Goal: Task Accomplishment & Management: Use online tool/utility

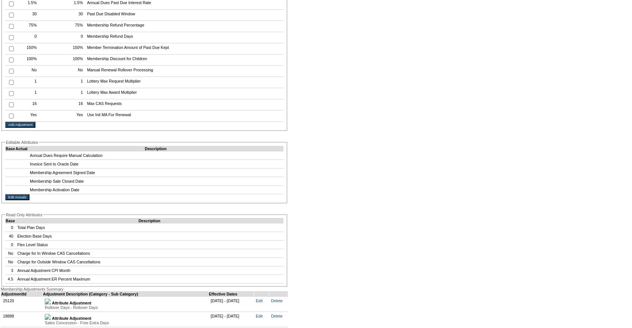
scroll to position [1805, 0]
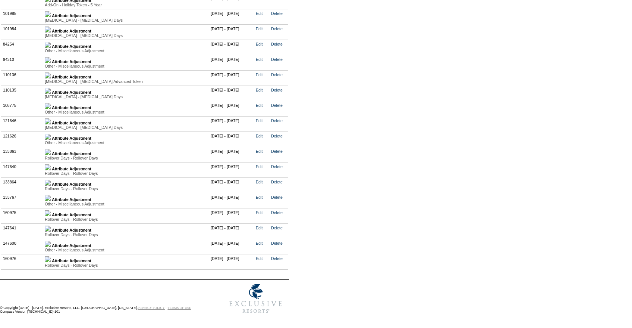
click at [51, 227] on img at bounding box center [48, 228] width 6 height 6
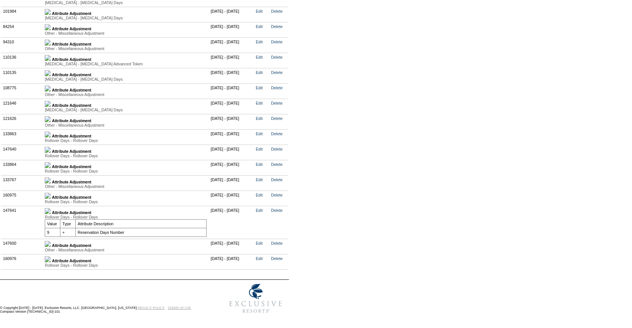
click at [51, 199] on img at bounding box center [48, 196] width 6 height 6
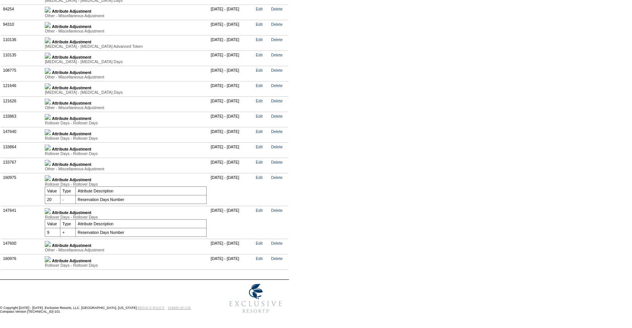
scroll to position [1856, 0]
click at [51, 256] on img at bounding box center [48, 259] width 6 height 6
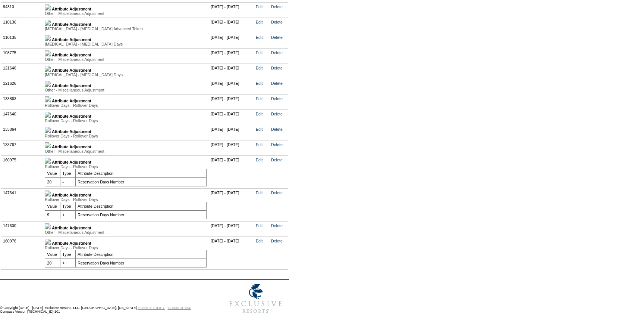
scroll to position [1881, 0]
click at [51, 142] on img at bounding box center [48, 145] width 6 height 6
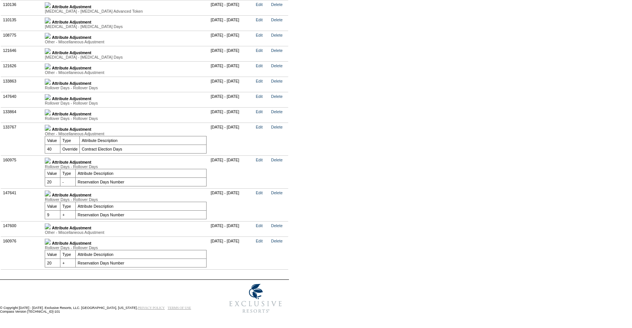
click at [51, 112] on img at bounding box center [48, 112] width 6 height 6
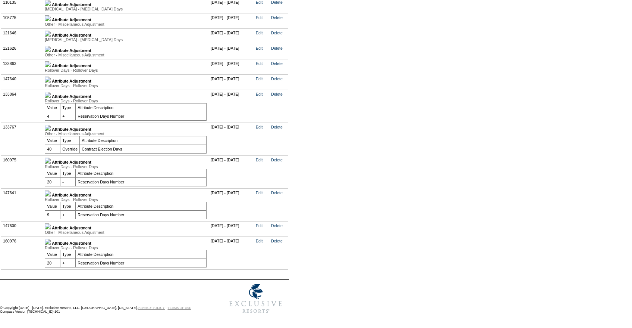
click at [263, 162] on link "Edit" at bounding box center [259, 159] width 7 height 4
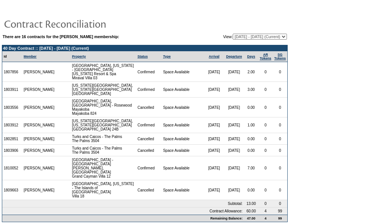
click at [243, 41] on td "There are 16 contracts for the [PERSON_NAME] membership: View: [DATE] - [DATE] …" at bounding box center [144, 127] width 285 height 189
click at [238, 38] on select "[DATE] - [DATE] [DATE] - [DATE] [DATE] - [DATE] [DATE] - [DATE] [DATE] - [DATE]…" at bounding box center [259, 37] width 54 height 6
select select "121182"
click at [232, 34] on select "[DATE] - [DATE] [DATE] - [DATE] [DATE] - [DATE] [DATE] - [DATE] [DATE] - [DATE]…" at bounding box center [259, 37] width 54 height 6
